Goal: Find specific page/section: Find specific page/section

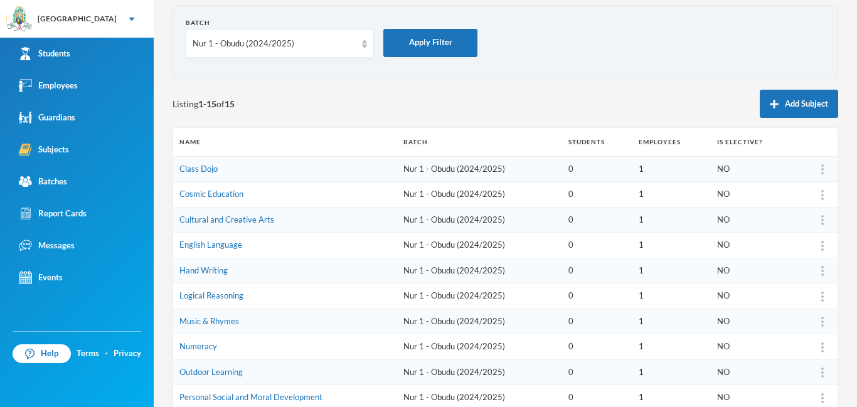
scroll to position [41, 0]
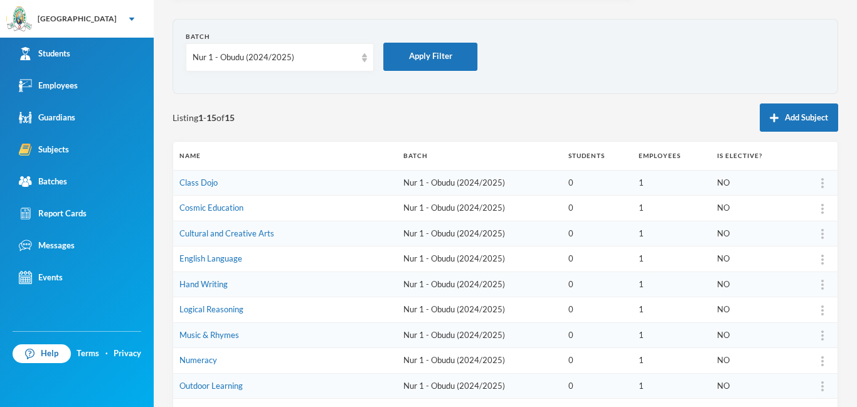
drag, startPoint x: 380, startPoint y: -45, endPoint x: 570, endPoint y: -45, distance: 190.8
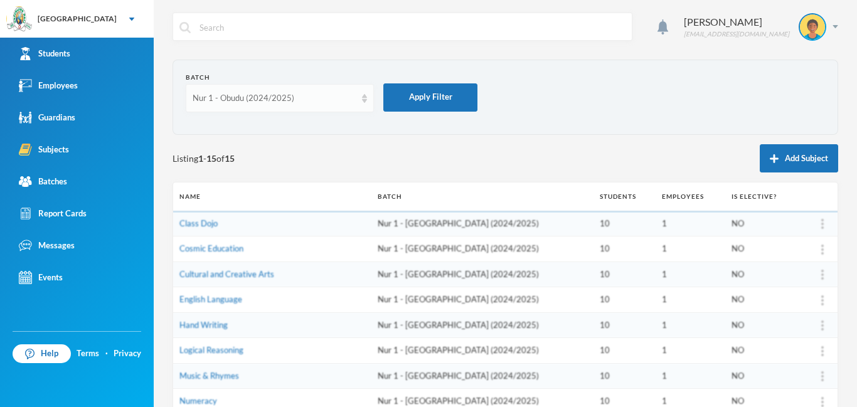
drag, startPoint x: 340, startPoint y: 100, endPoint x: 242, endPoint y: 106, distance: 98.1
click at [341, 102] on div "Nur 1 - Obudu (2024/2025)" at bounding box center [274, 98] width 163 height 13
click at [322, 96] on div "Nur 1 - Obudu (2024/2025)" at bounding box center [274, 98] width 163 height 13
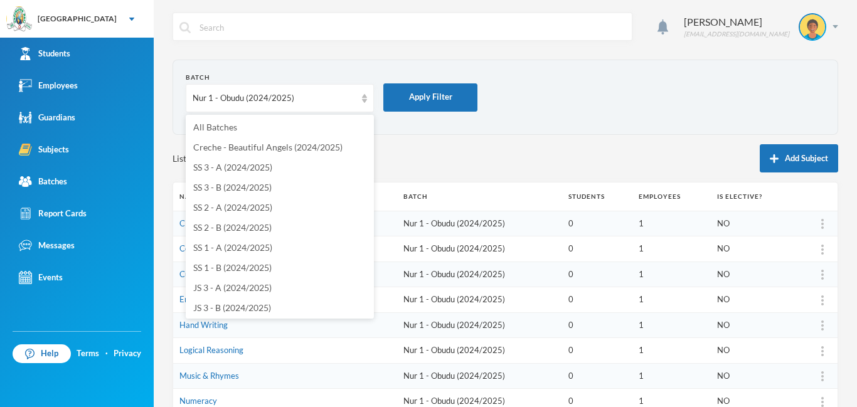
click at [233, 129] on section "Batch Nur 1 - Obudu (2024/2025) Apply Filter" at bounding box center [506, 97] width 666 height 75
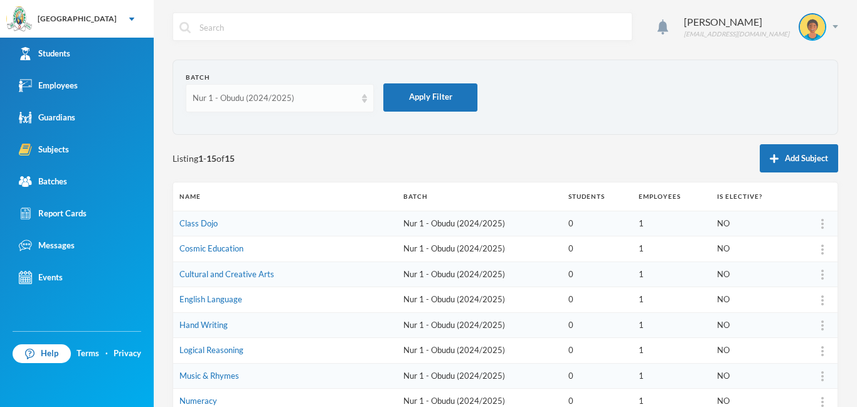
click at [274, 100] on div "Nur 1 - Obudu (2024/2025)" at bounding box center [274, 98] width 163 height 13
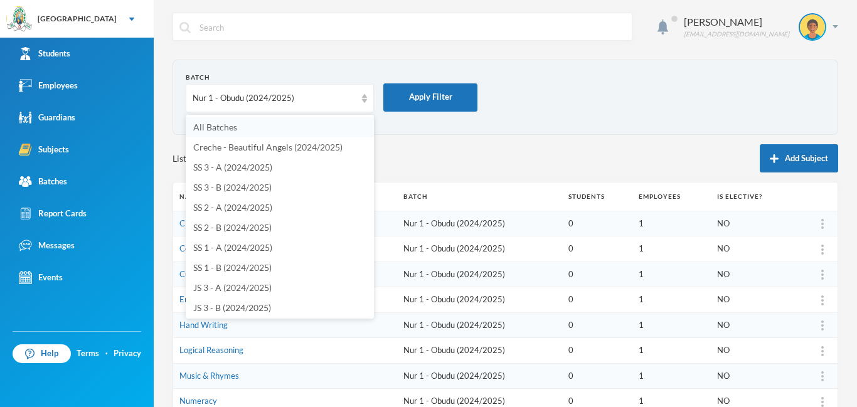
click at [222, 122] on li "All Batches" at bounding box center [280, 127] width 188 height 20
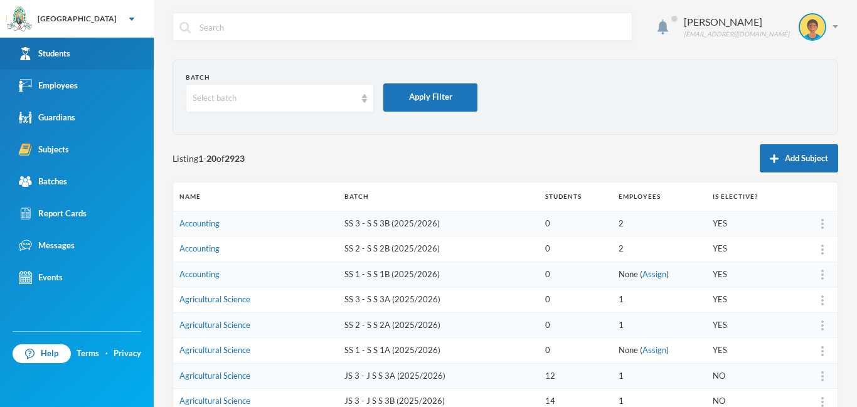
click at [88, 55] on link "Students" at bounding box center [77, 54] width 154 height 32
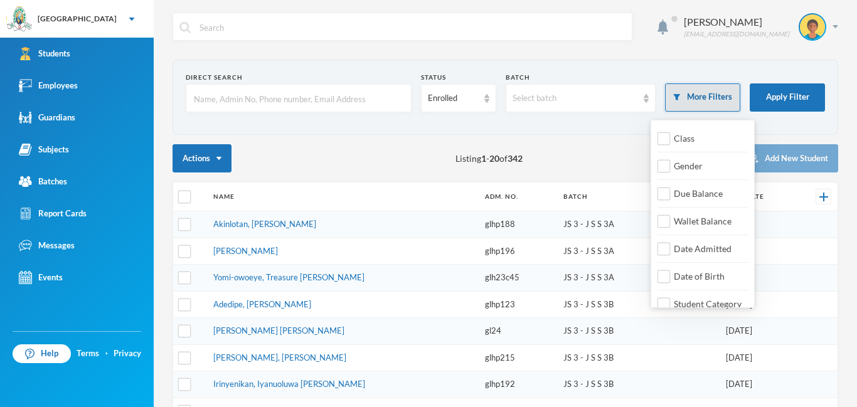
click at [696, 98] on button "More Filters" at bounding box center [702, 97] width 75 height 28
click at [666, 302] on input "Student Category" at bounding box center [664, 304] width 13 height 13
checkbox input "true"
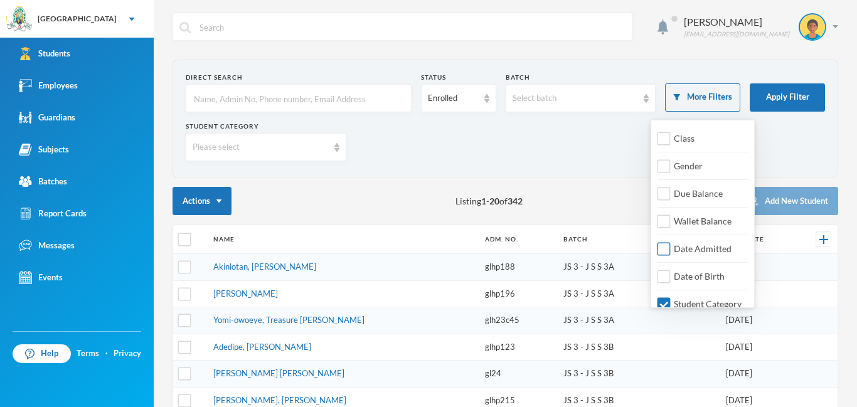
click at [667, 250] on input "Date Admitted" at bounding box center [664, 249] width 13 height 13
checkbox input "true"
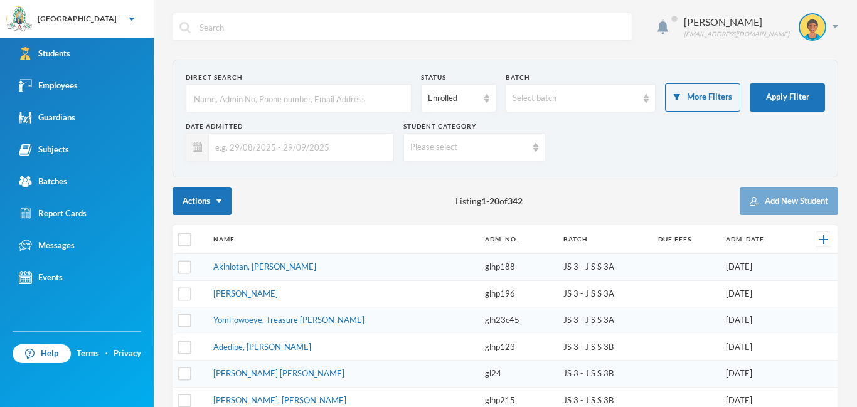
click at [434, 157] on div "Please select" at bounding box center [474, 147] width 141 height 28
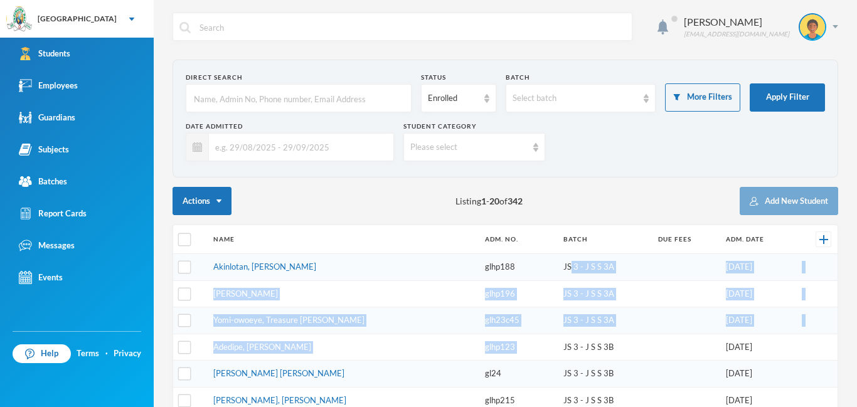
drag, startPoint x: 545, startPoint y: 267, endPoint x: 560, endPoint y: 334, distance: 68.8
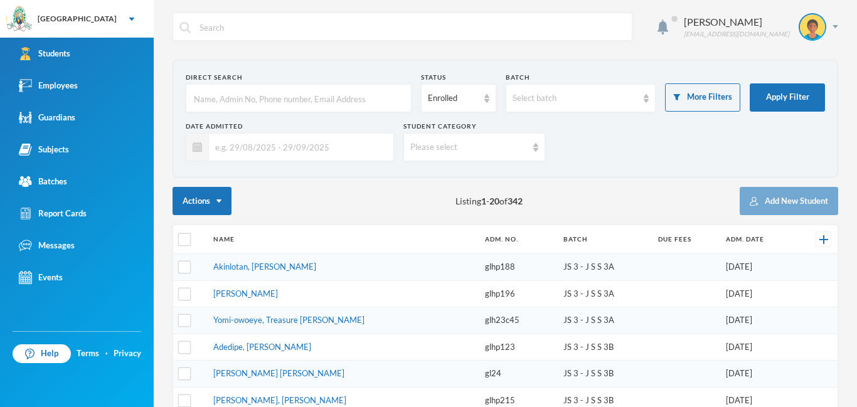
click at [487, 149] on div "Please select" at bounding box center [468, 147] width 116 height 13
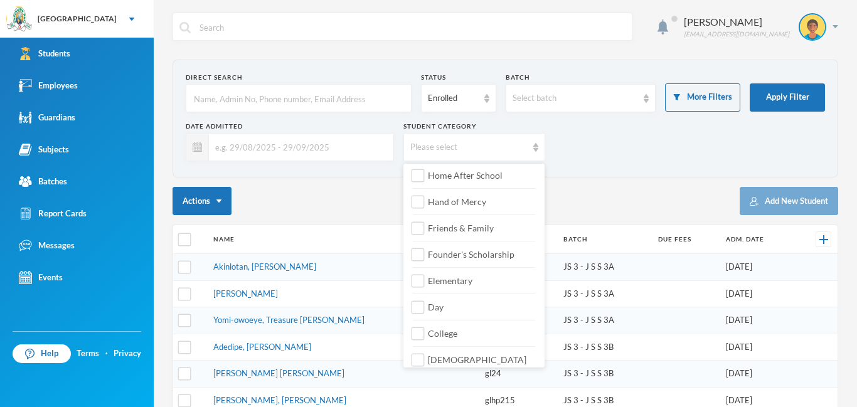
scroll to position [143, 0]
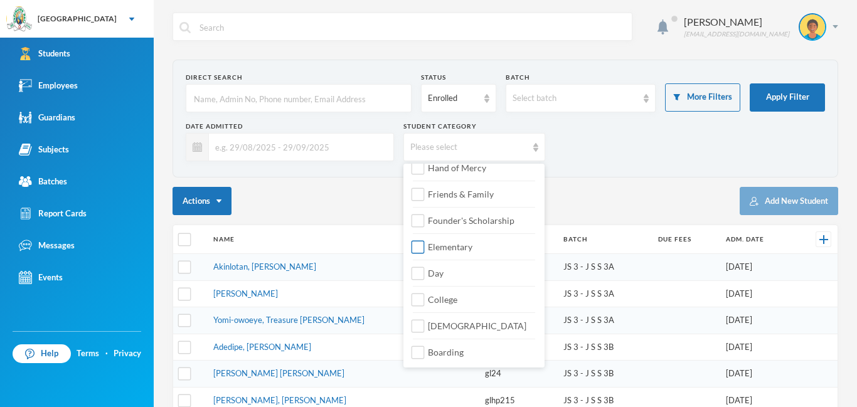
click at [491, 242] on label "Elementary" at bounding box center [474, 243] width 122 height 20
click at [425, 242] on input "Elementary" at bounding box center [418, 247] width 13 height 13
checkbox input "true"
drag, startPoint x: 295, startPoint y: 146, endPoint x: 518, endPoint y: 291, distance: 266.7
click at [295, 147] on input "text" at bounding box center [298, 147] width 178 height 28
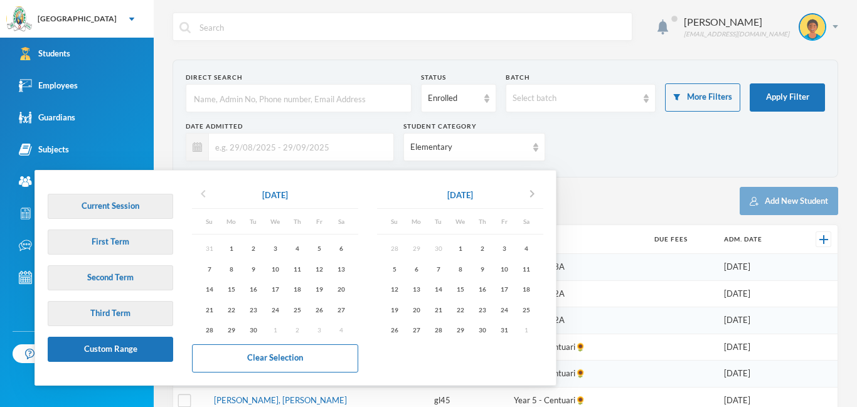
click at [203, 194] on icon "chevron_left" at bounding box center [203, 193] width 15 height 15
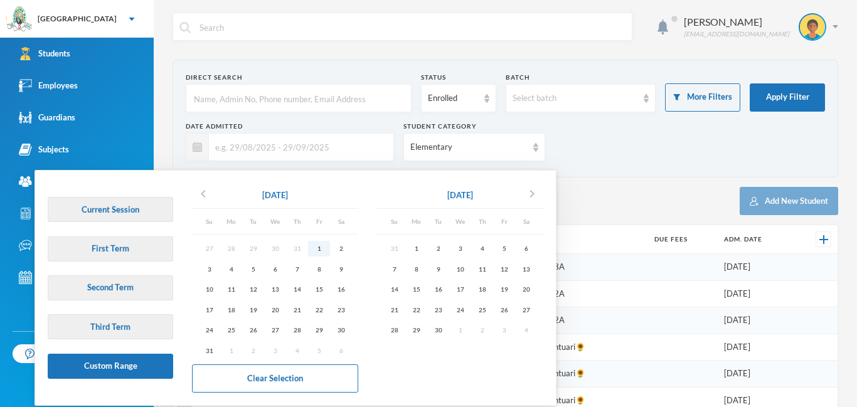
click at [322, 250] on div "1" at bounding box center [319, 249] width 22 height 16
click at [441, 327] on div "30" at bounding box center [438, 331] width 22 height 16
type input "[DATE] - [DATE]"
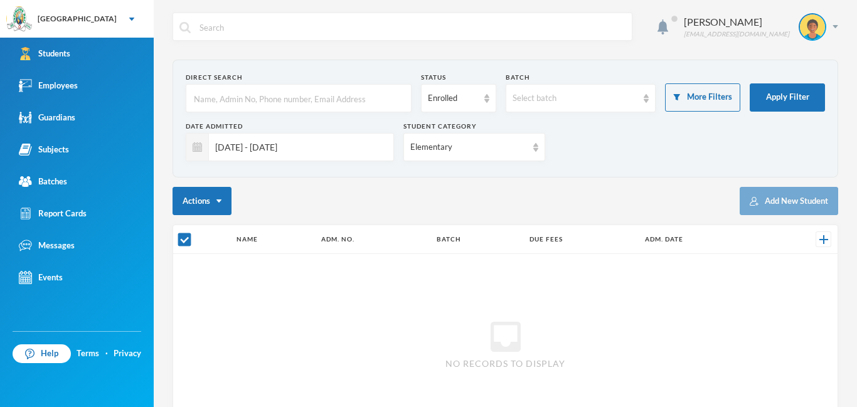
checkbox input "true"
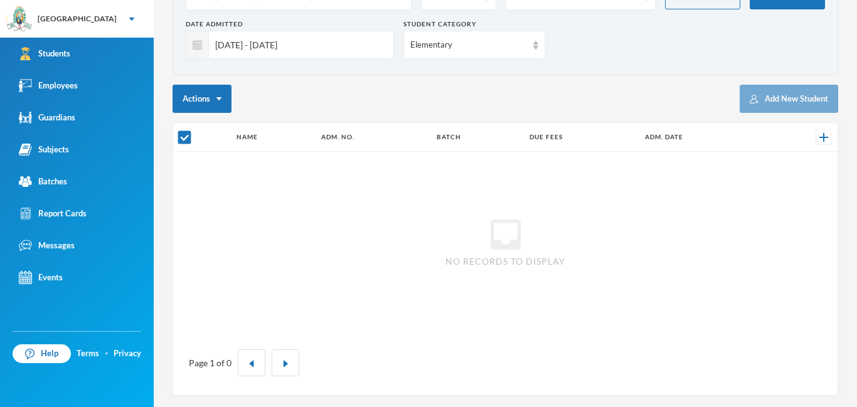
scroll to position [104, 0]
click at [250, 360] on img "button" at bounding box center [252, 363] width 8 height 8
click at [290, 46] on input "[DATE] - [DATE]" at bounding box center [298, 43] width 178 height 28
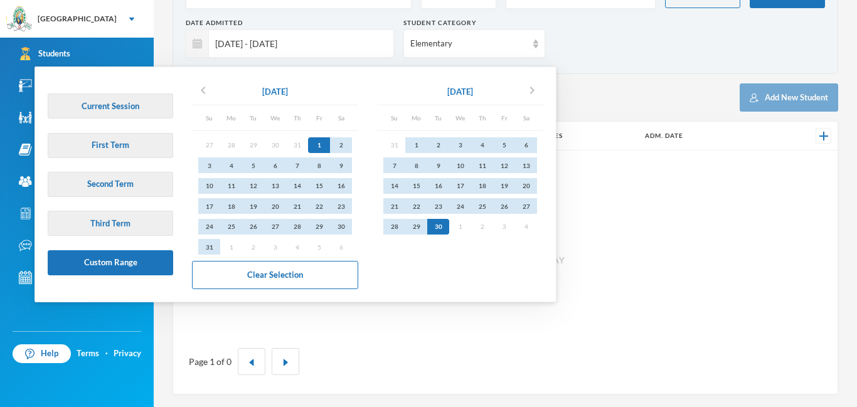
click at [298, 279] on button "Clear Selection" at bounding box center [275, 275] width 166 height 28
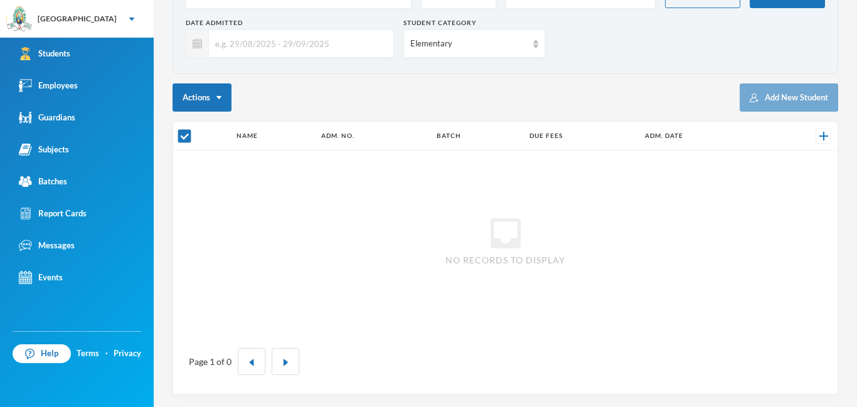
click at [446, 42] on div "Elementary" at bounding box center [468, 44] width 116 height 13
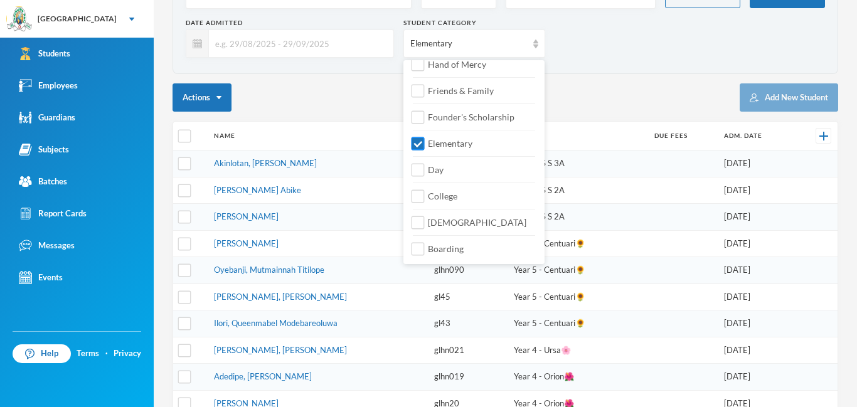
checkbox input "false"
click at [424, 141] on label "Elementary" at bounding box center [474, 140] width 122 height 20
click at [411, 145] on div "Transportation Staff Wards Rebate Mid-day Meal Home After School Hand of Mercy …" at bounding box center [474, 91] width 141 height 342
click at [417, 141] on input "Elementary" at bounding box center [418, 143] width 13 height 13
checkbox input "false"
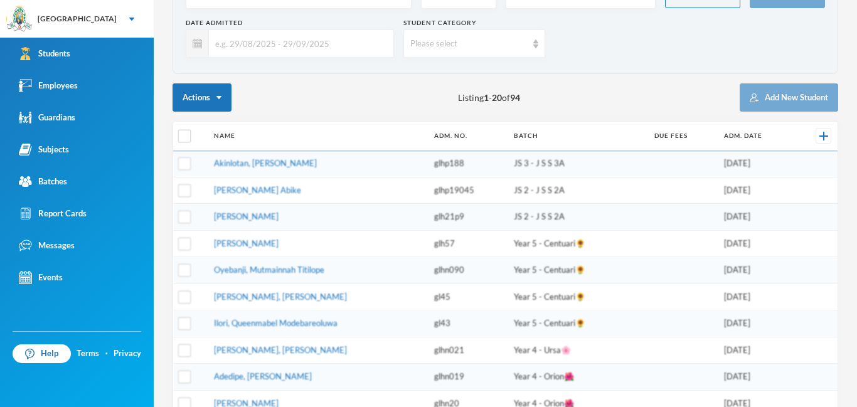
click at [582, 95] on div "Actions Listing 1 - 20 of 94 Add New Student" at bounding box center [506, 97] width 666 height 28
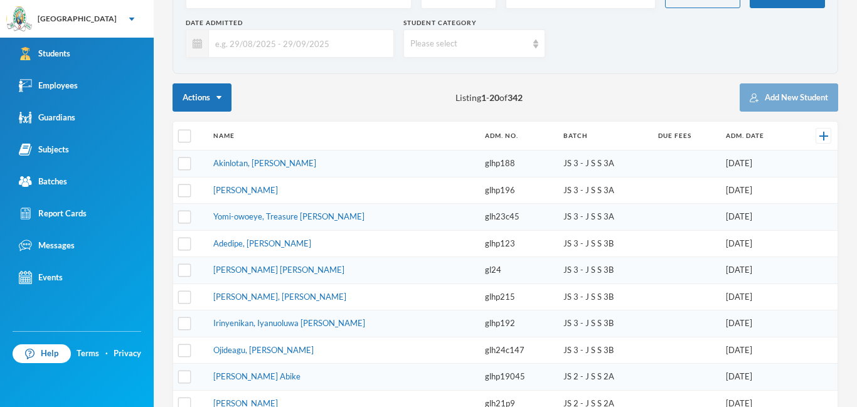
click at [856, 56] on div "[PERSON_NAME] [EMAIL_ADDRESS][DOMAIN_NAME] Direct Search Status Enrolled Batch …" at bounding box center [505, 203] width 703 height 407
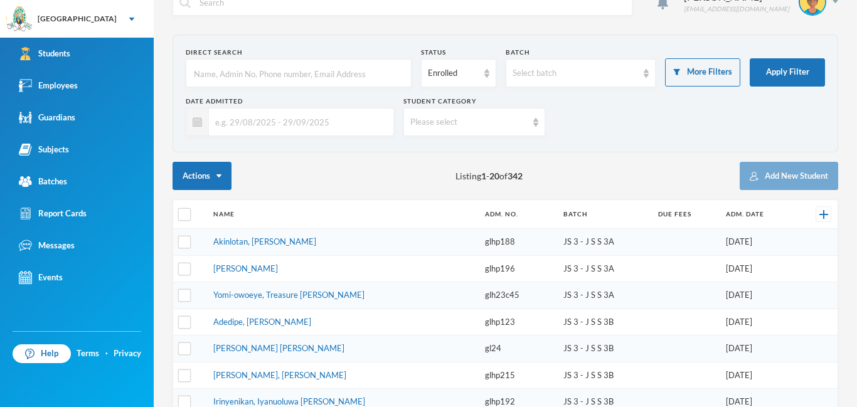
scroll to position [0, 0]
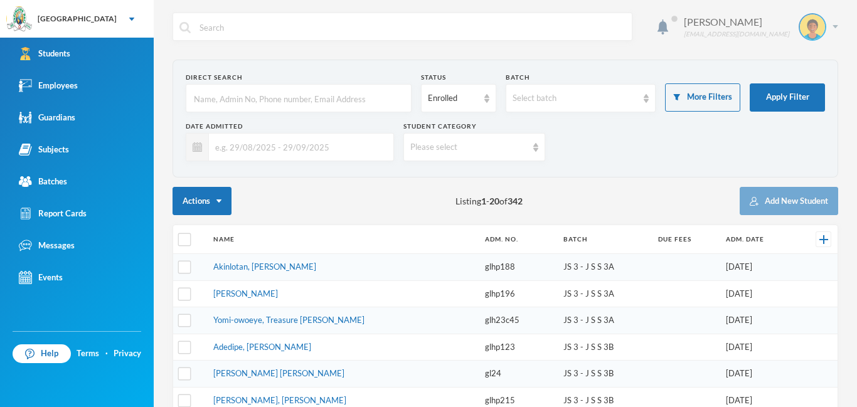
click at [836, 26] on img at bounding box center [836, 26] width 6 height 3
click at [803, 92] on button "Logout" at bounding box center [804, 91] width 56 height 19
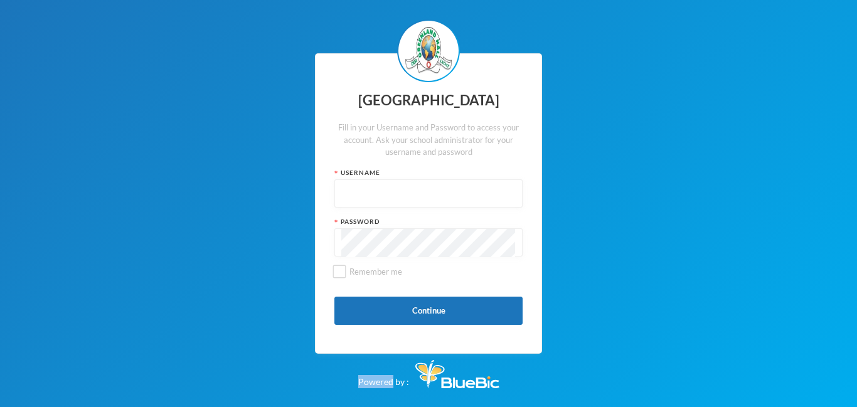
type input "glh24es84"
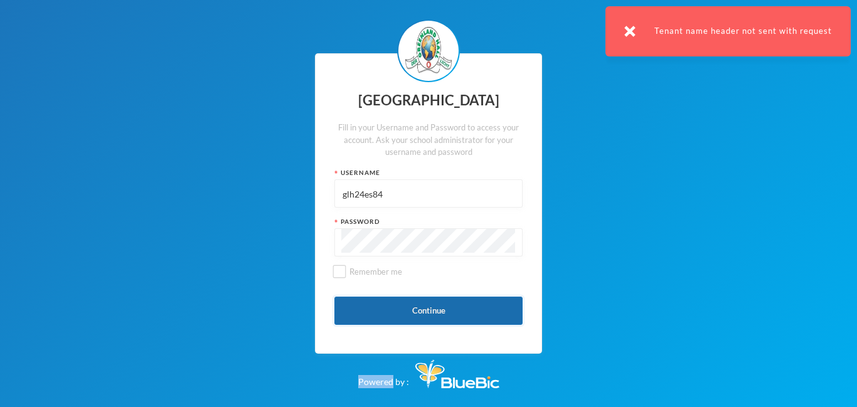
click at [370, 309] on button "Continue" at bounding box center [428, 311] width 188 height 28
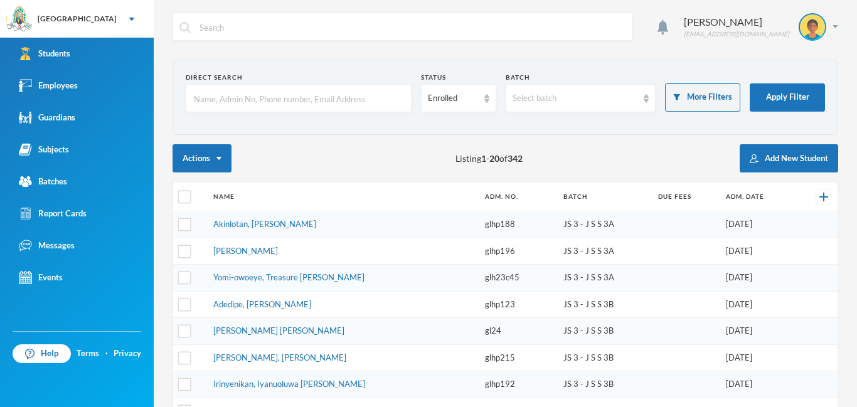
checkbox input "false"
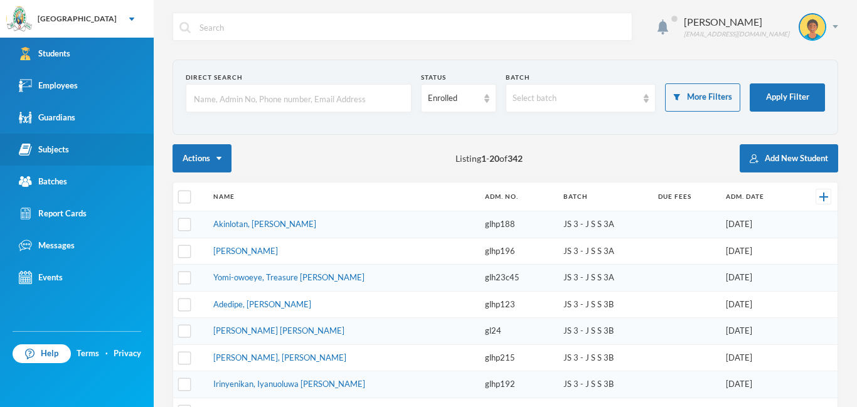
click at [58, 144] on div "Subjects" at bounding box center [44, 149] width 50 height 13
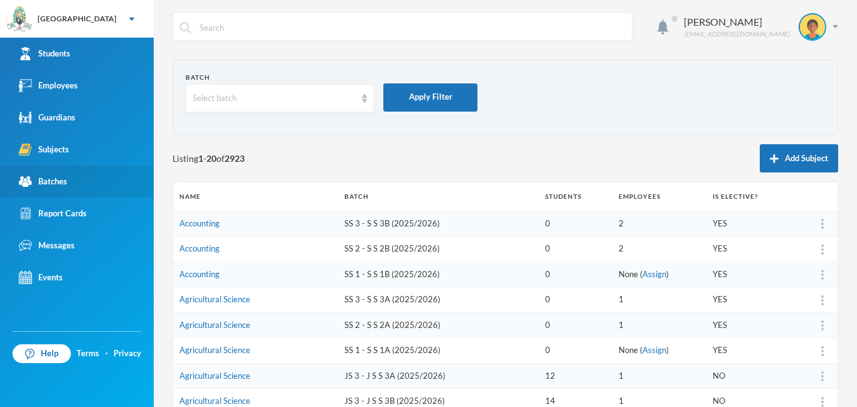
click at [63, 183] on div "Batches" at bounding box center [43, 181] width 48 height 13
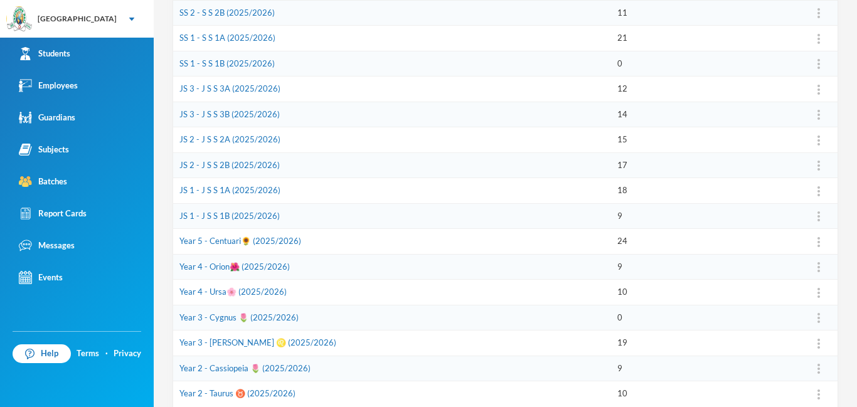
scroll to position [390, 0]
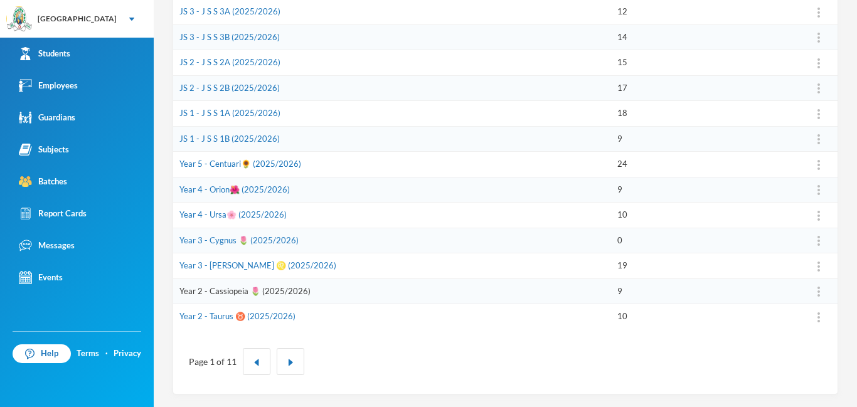
click at [208, 294] on link "Year 2 - Cassiopeia 🌷 (2025/2026)" at bounding box center [244, 291] width 131 height 10
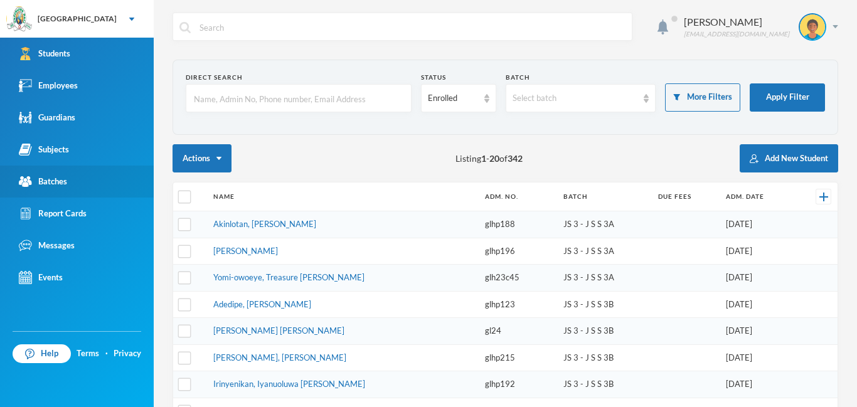
click at [60, 180] on div "Batches" at bounding box center [43, 181] width 48 height 13
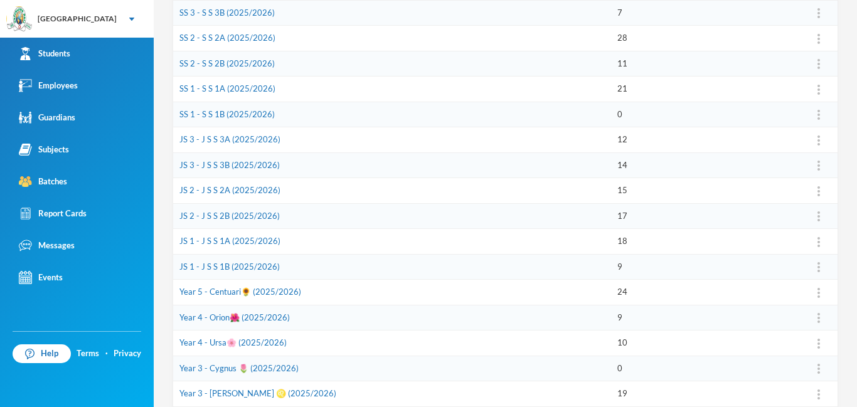
scroll to position [355, 0]
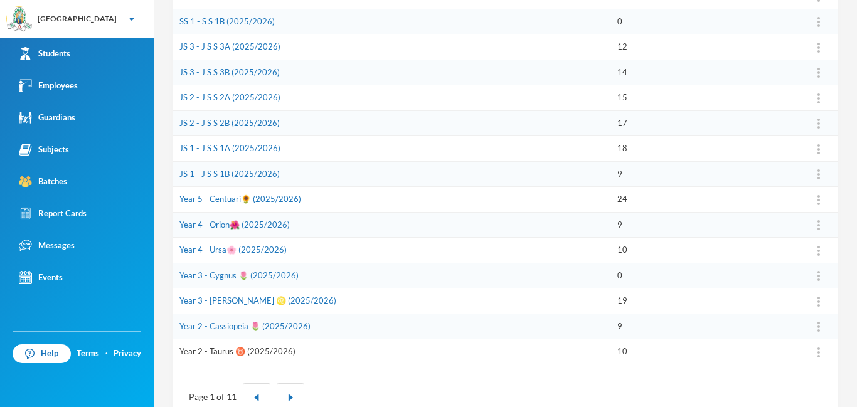
click at [244, 351] on link "Year 2 - Taurus ♉️ (2025/2026)" at bounding box center [237, 351] width 116 height 10
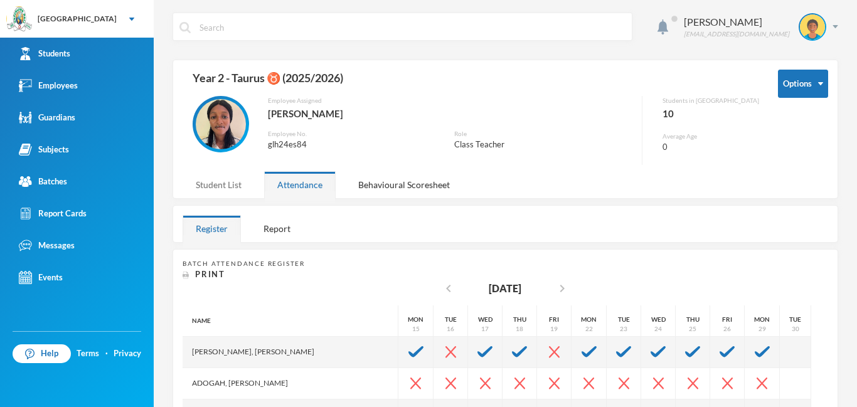
click at [218, 185] on div "Student List" at bounding box center [219, 184] width 72 height 27
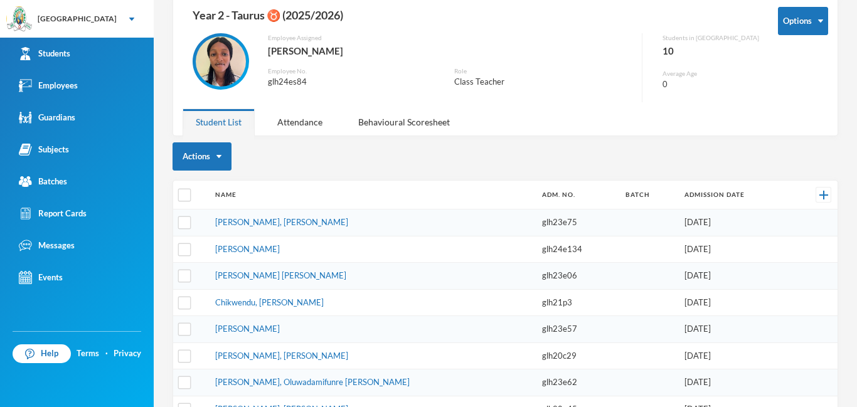
scroll to position [48, 0]
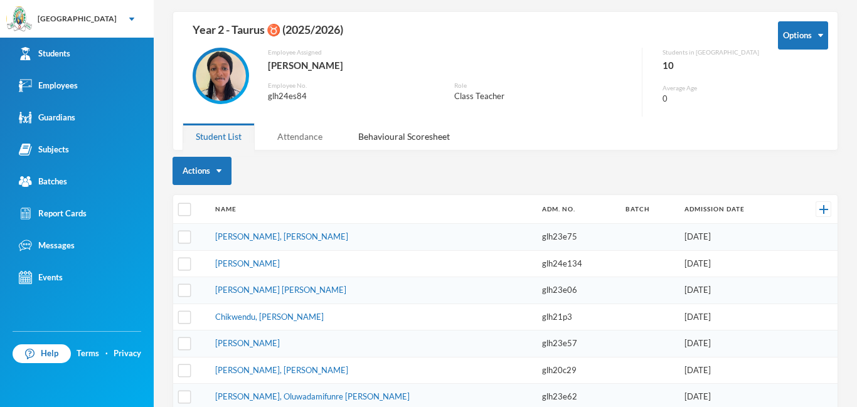
click at [313, 139] on div "Attendance" at bounding box center [300, 136] width 72 height 27
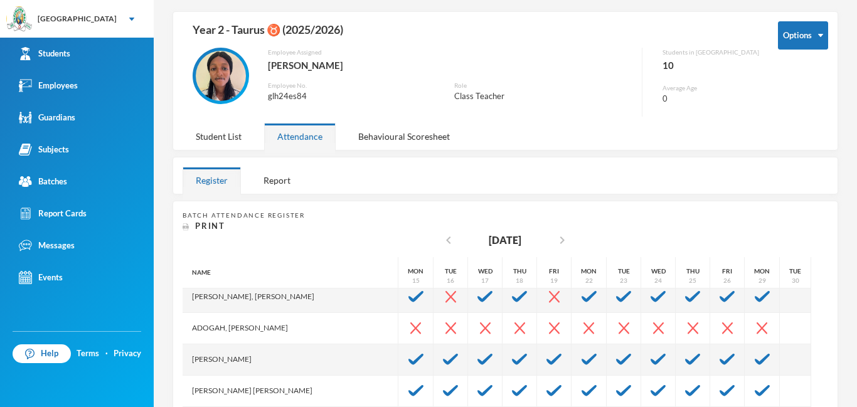
scroll to position [0, 0]
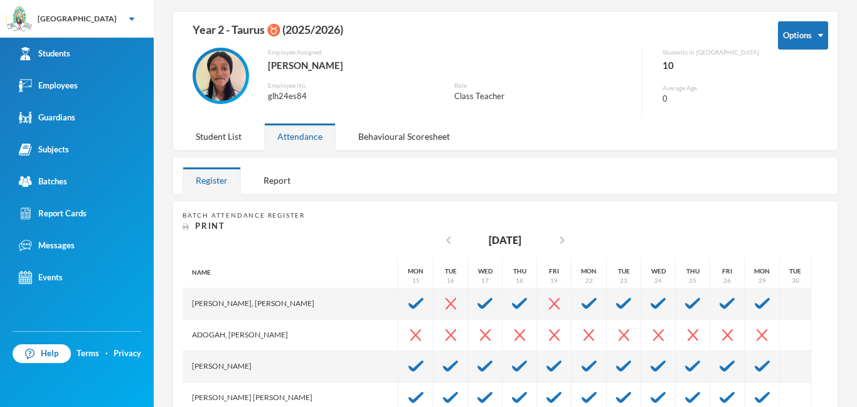
click at [267, 334] on div "Adogah, Christabel Uweshi" at bounding box center [291, 335] width 216 height 31
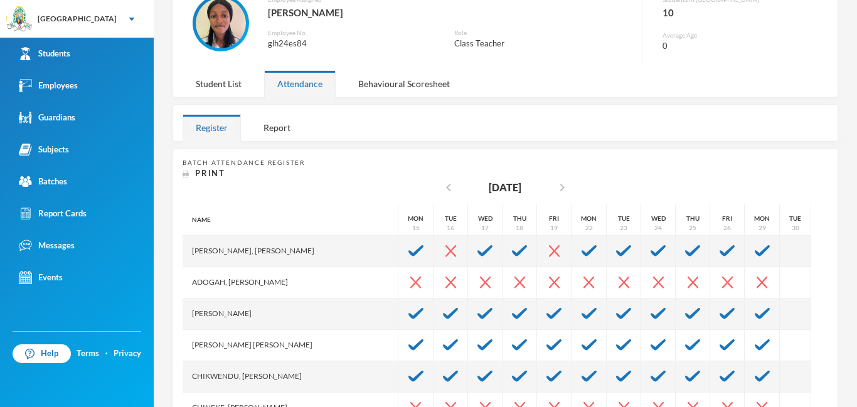
scroll to position [109, 0]
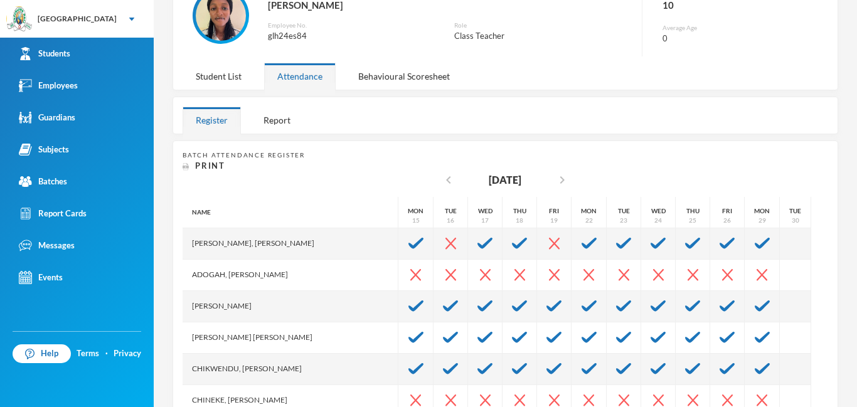
click at [808, 308] on div "Name Abiodun, Iremide Joshua Adogah, Christabel Uweshi Alabi, Marvin Zion Asare…" at bounding box center [506, 354] width 646 height 314
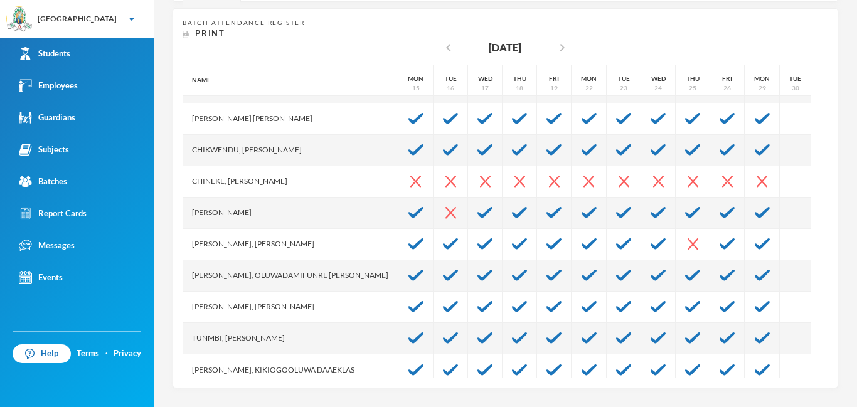
scroll to position [94, 0]
